Goal: Navigation & Orientation: Find specific page/section

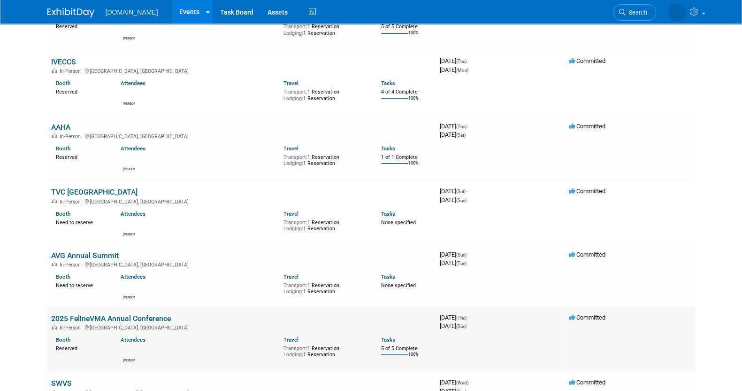
scroll to position [176, 0]
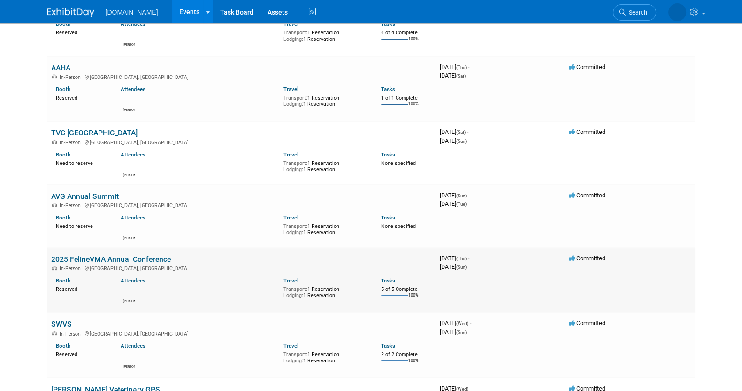
click at [95, 258] on link "2025 FelineVMA Annual Conference" at bounding box center [111, 259] width 120 height 9
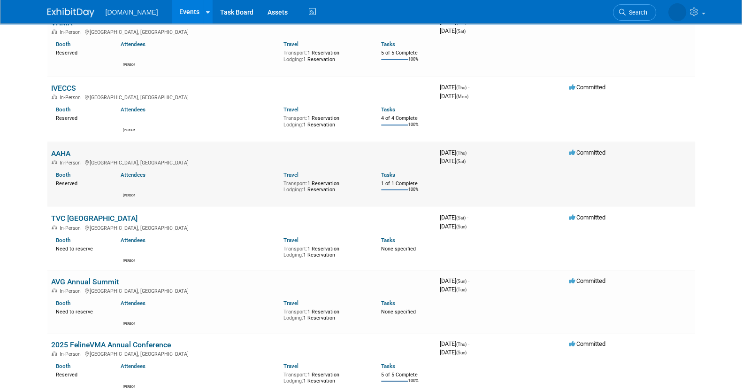
scroll to position [0, 0]
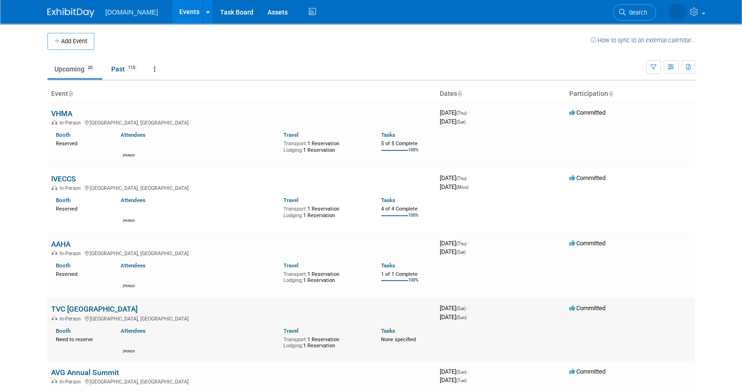
click at [78, 309] on link "TVC [GEOGRAPHIC_DATA]" at bounding box center [94, 308] width 86 height 9
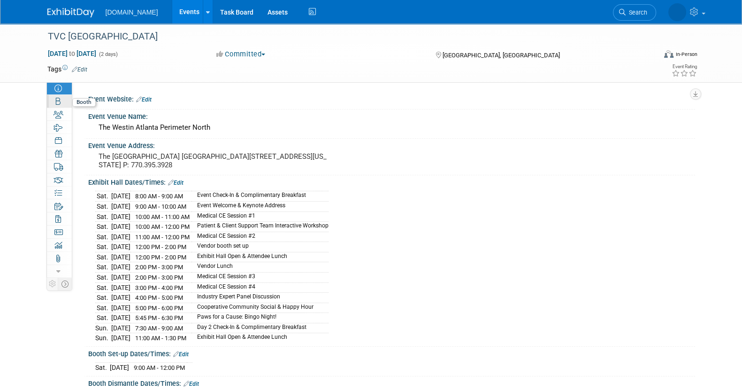
click at [69, 98] on link "Booth" at bounding box center [59, 101] width 25 height 13
